Goal: Task Accomplishment & Management: Complete application form

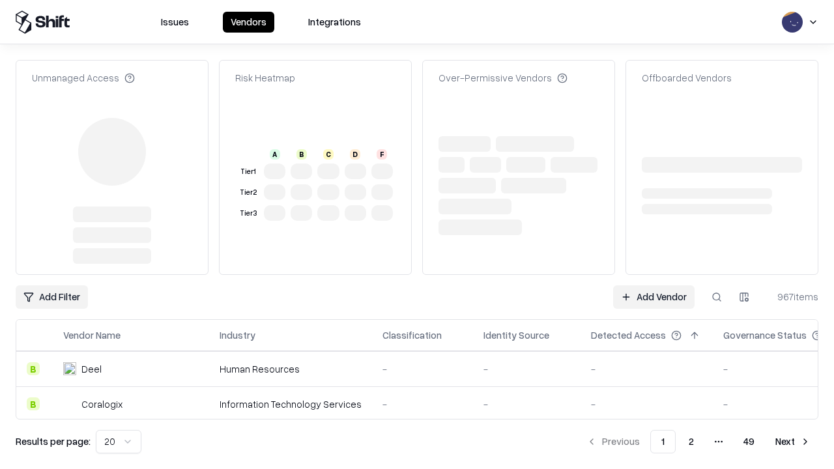
click at [653, 285] on link "Add Vendor" at bounding box center [653, 296] width 81 height 23
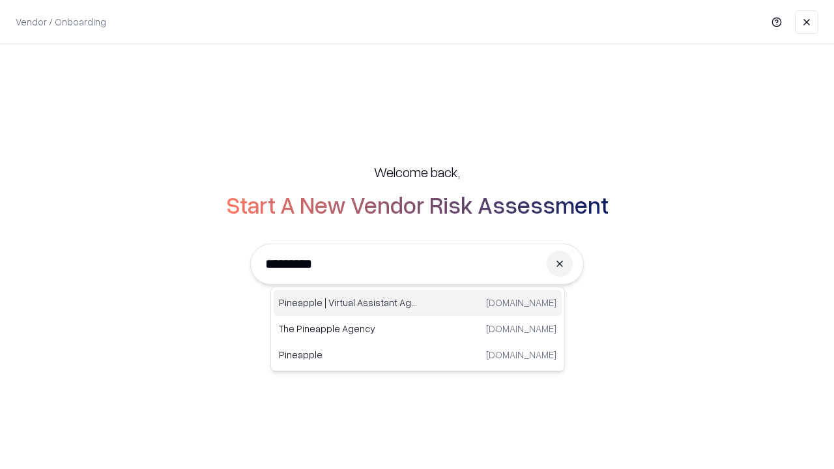
click at [418, 303] on div "Pineapple | Virtual Assistant Agency [DOMAIN_NAME]" at bounding box center [418, 303] width 288 height 26
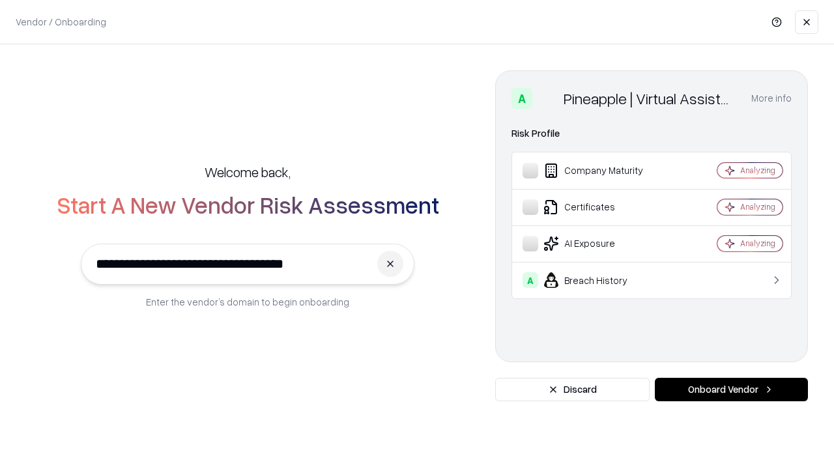
type input "**********"
click at [731, 390] on button "Onboard Vendor" at bounding box center [731, 389] width 153 height 23
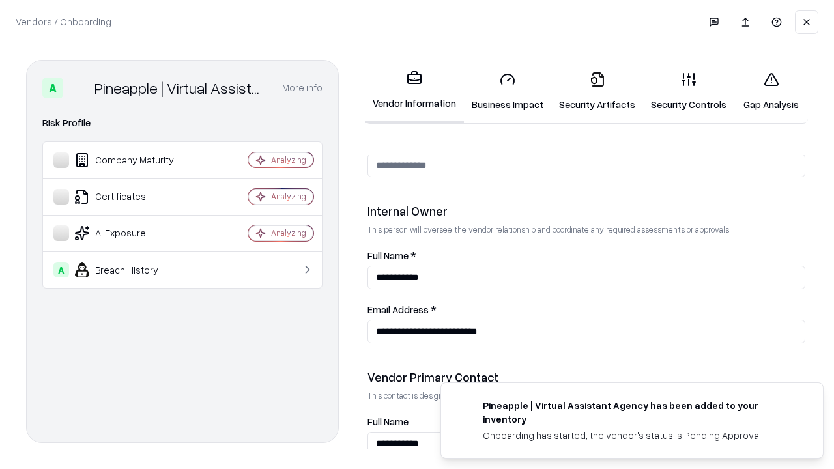
scroll to position [675, 0]
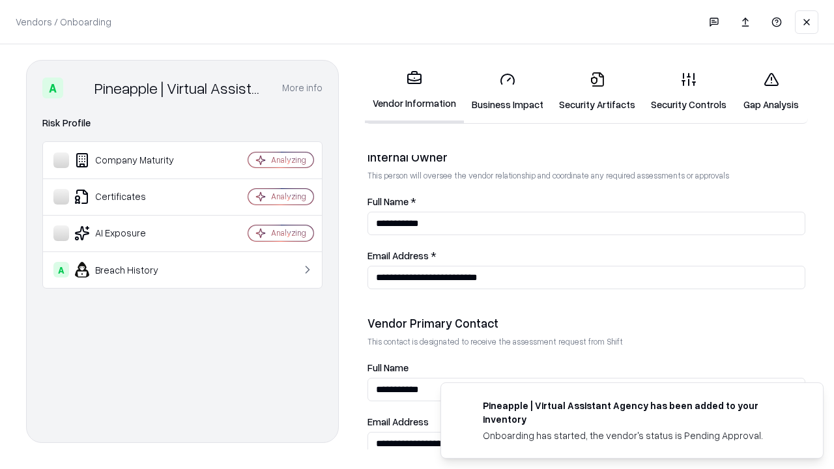
click at [507, 91] on link "Business Impact" at bounding box center [507, 91] width 87 height 61
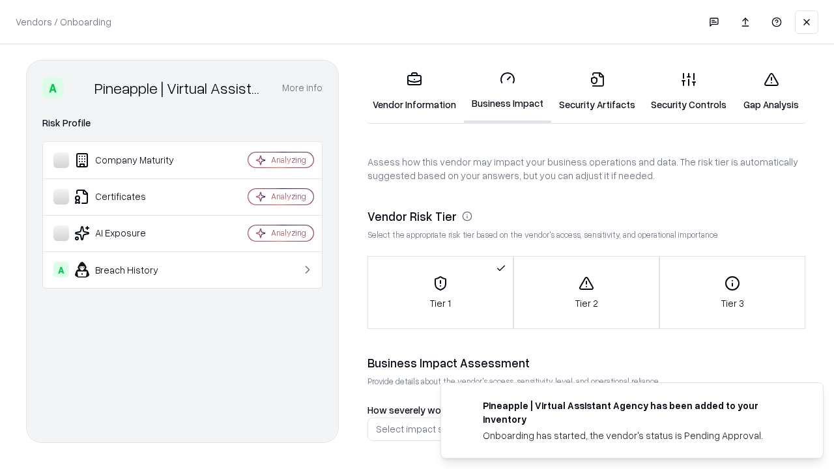
click at [771, 91] on link "Gap Analysis" at bounding box center [771, 91] width 74 height 61
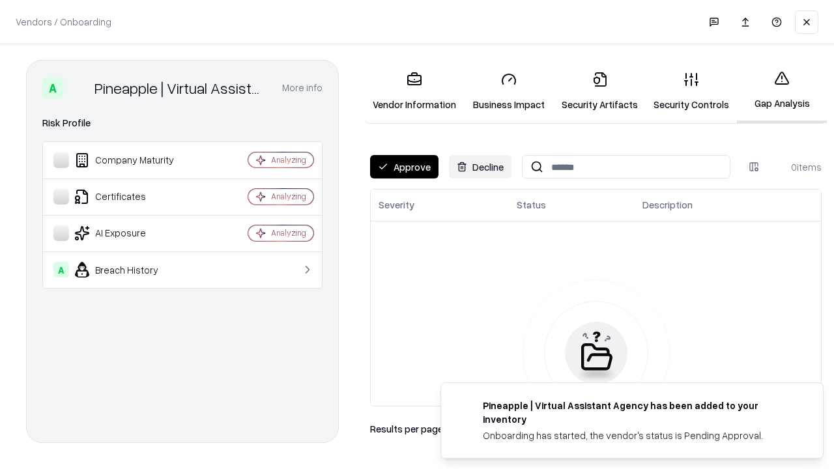
click at [404, 167] on button "Approve" at bounding box center [404, 166] width 68 height 23
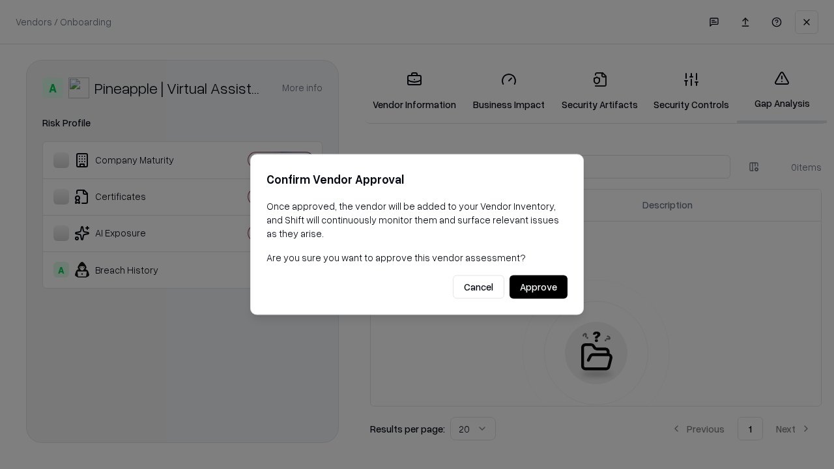
click at [538, 287] on button "Approve" at bounding box center [538, 287] width 58 height 23
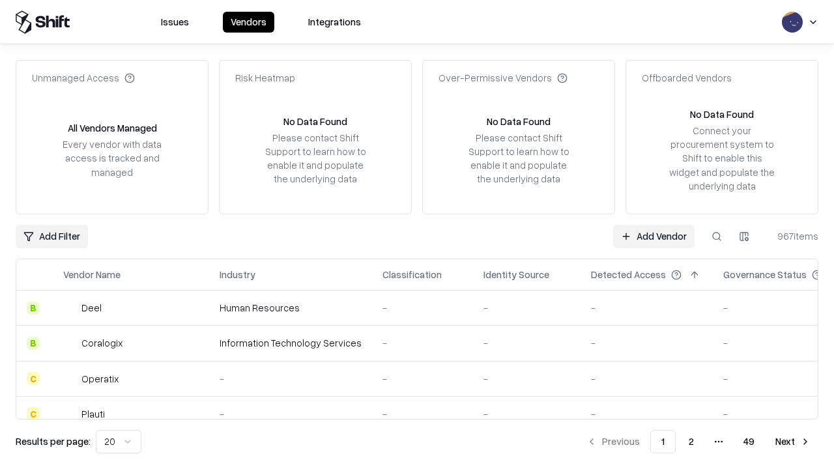
type input "**********"
click at [653, 236] on link "Add Vendor" at bounding box center [653, 236] width 81 height 23
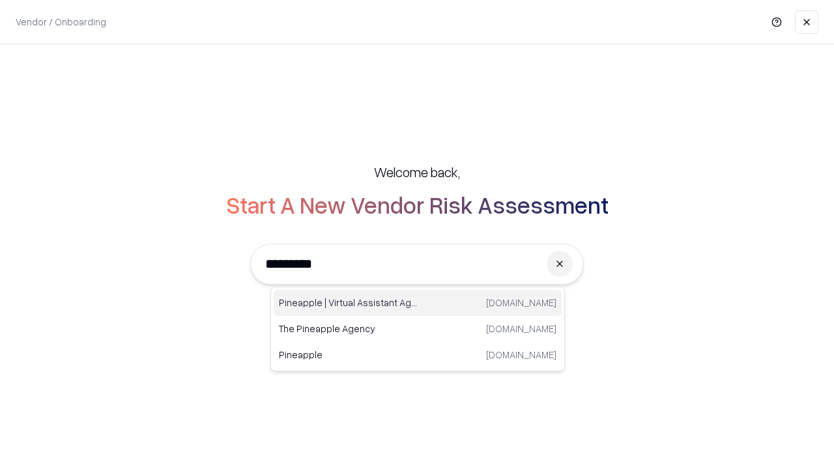
click at [418, 303] on div "Pineapple | Virtual Assistant Agency [DOMAIN_NAME]" at bounding box center [418, 303] width 288 height 26
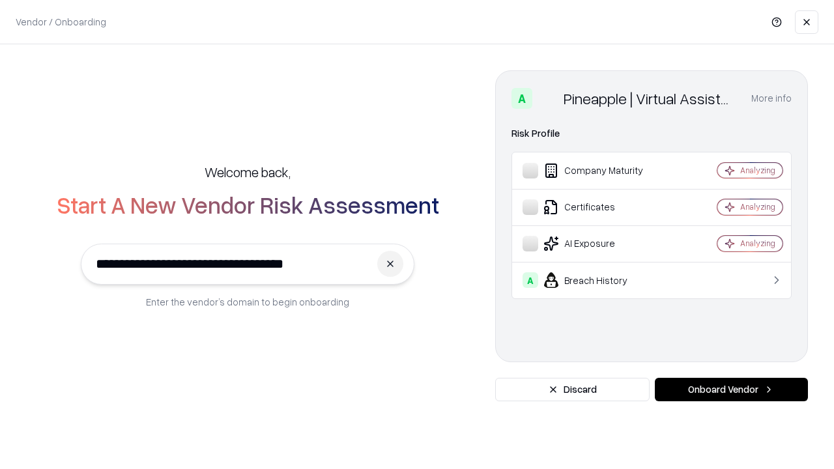
type input "**********"
click at [731, 390] on button "Onboard Vendor" at bounding box center [731, 389] width 153 height 23
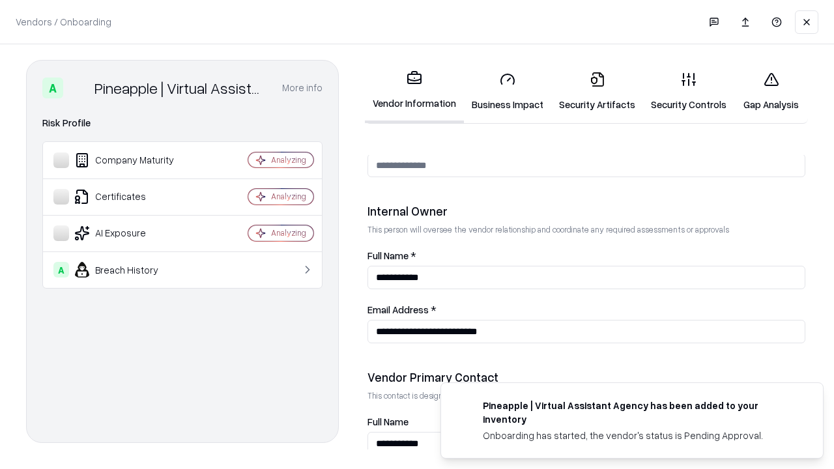
scroll to position [675, 0]
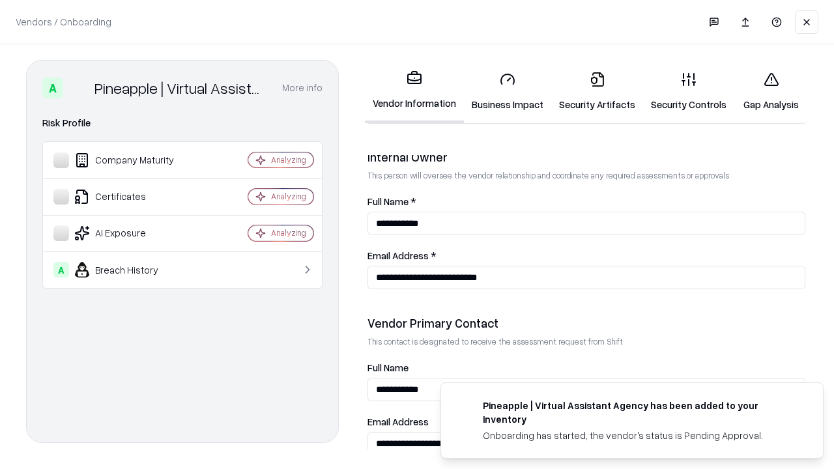
click at [771, 91] on link "Gap Analysis" at bounding box center [771, 91] width 74 height 61
